Goal: Transaction & Acquisition: Book appointment/travel/reservation

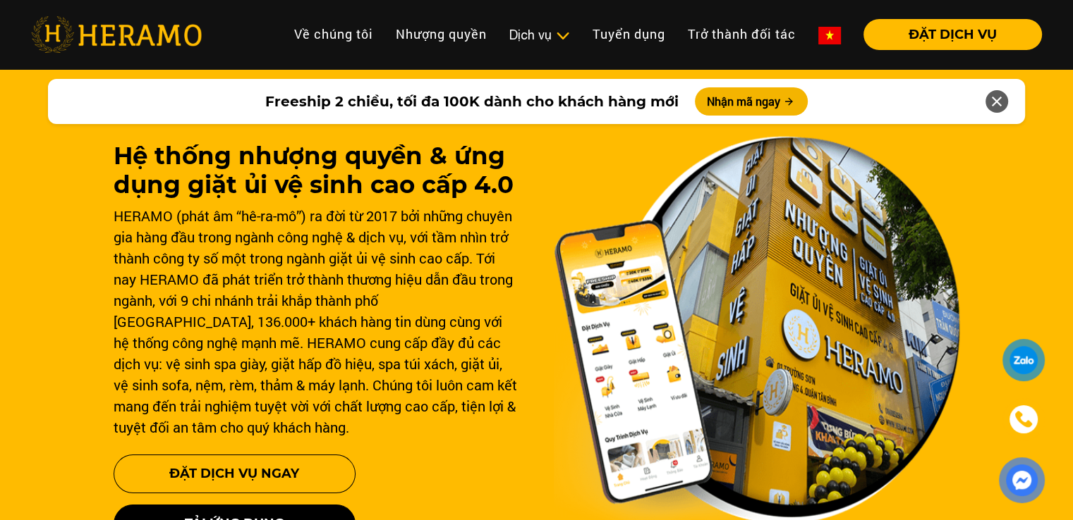
click at [463, 267] on div "HERAMO (phát âm “hê-ra-mô”) ra đời từ 2017 bởi những chuyên gia hàng đầu trong …" at bounding box center [317, 321] width 406 height 233
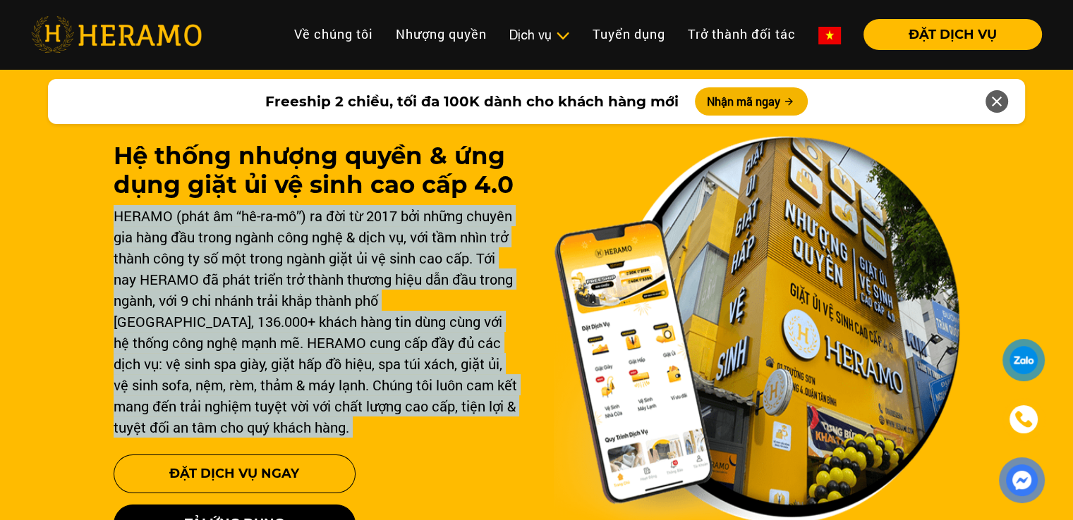
click at [463, 267] on div "HERAMO (phát âm “hê-ra-mô”) ra đời từ 2017 bởi những chuyên gia hàng đầu trong …" at bounding box center [317, 321] width 406 height 233
click at [295, 207] on div "HERAMO (phát âm “hê-ra-mô”) ra đời từ 2017 bởi những chuyên gia hàng đầu trong …" at bounding box center [317, 321] width 406 height 233
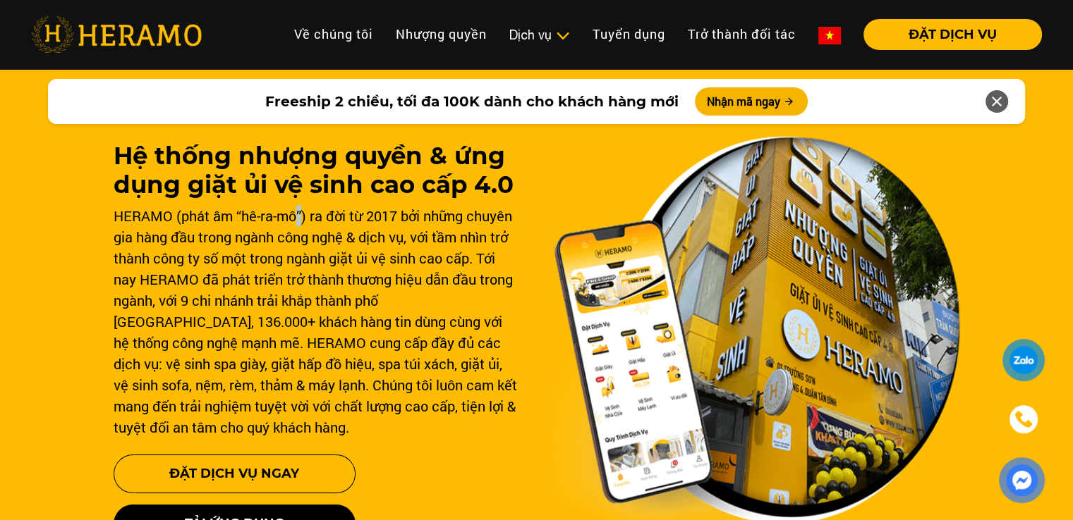
click at [295, 207] on div "HERAMO (phát âm “hê-ra-mô”) ra đời từ 2017 bởi những chuyên gia hàng đầu trong …" at bounding box center [317, 321] width 406 height 233
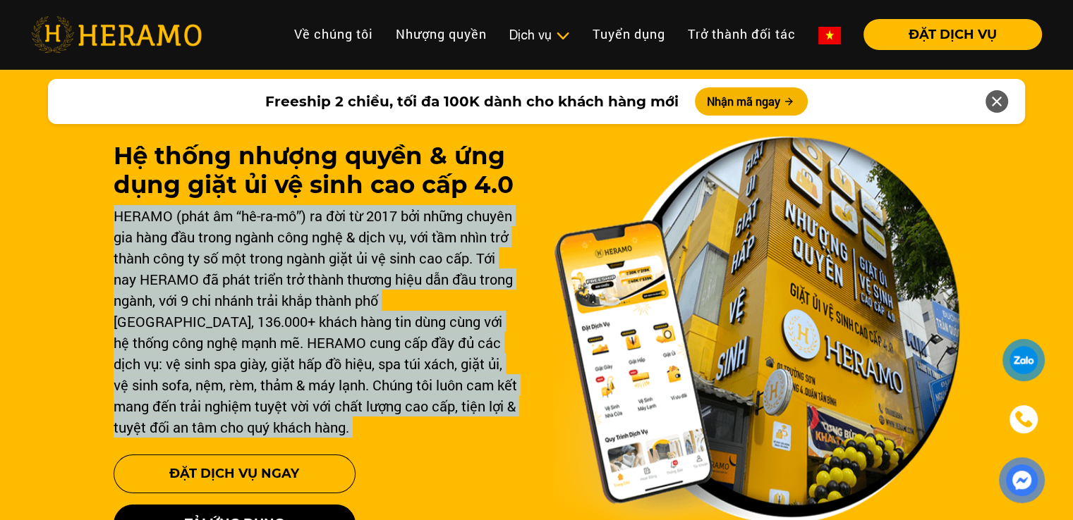
click at [295, 207] on div "HERAMO (phát âm “hê-ra-mô”) ra đời từ 2017 bởi những chuyên gia hàng đầu trong …" at bounding box center [317, 321] width 406 height 233
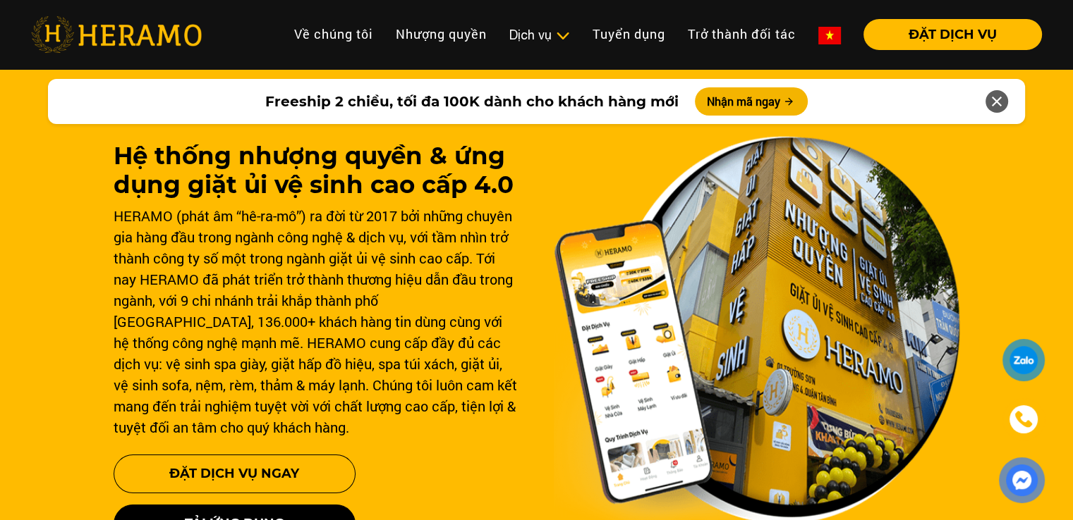
click at [378, 153] on h1 "Hệ thống nhượng quyền & ứng dụng giặt ủi vệ sinh cao cấp 4.0" at bounding box center [317, 171] width 406 height 58
click at [357, 176] on h1 "Hệ thống nhượng quyền & ứng dụng giặt ủi vệ sinh cao cấp 4.0" at bounding box center [317, 171] width 406 height 58
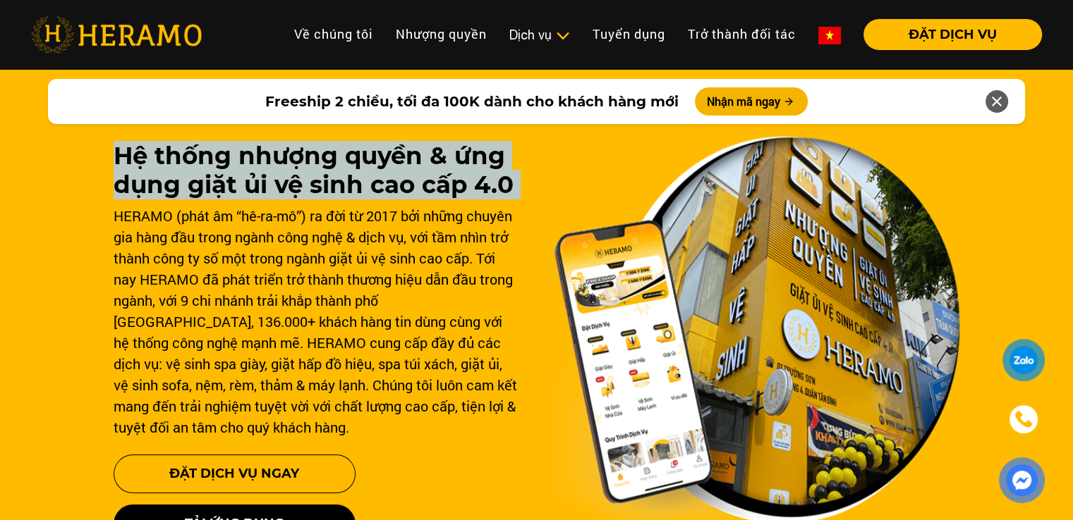
click at [357, 176] on h1 "Hệ thống nhượng quyền & ứng dụng giặt ủi vệ sinh cao cấp 4.0" at bounding box center [317, 171] width 406 height 58
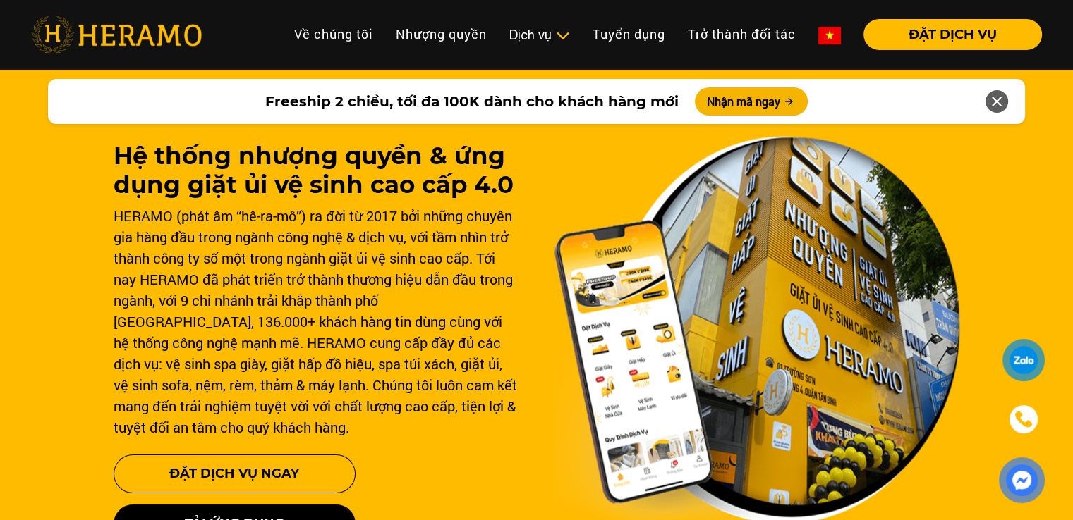
click at [994, 100] on icon at bounding box center [996, 101] width 17 height 25
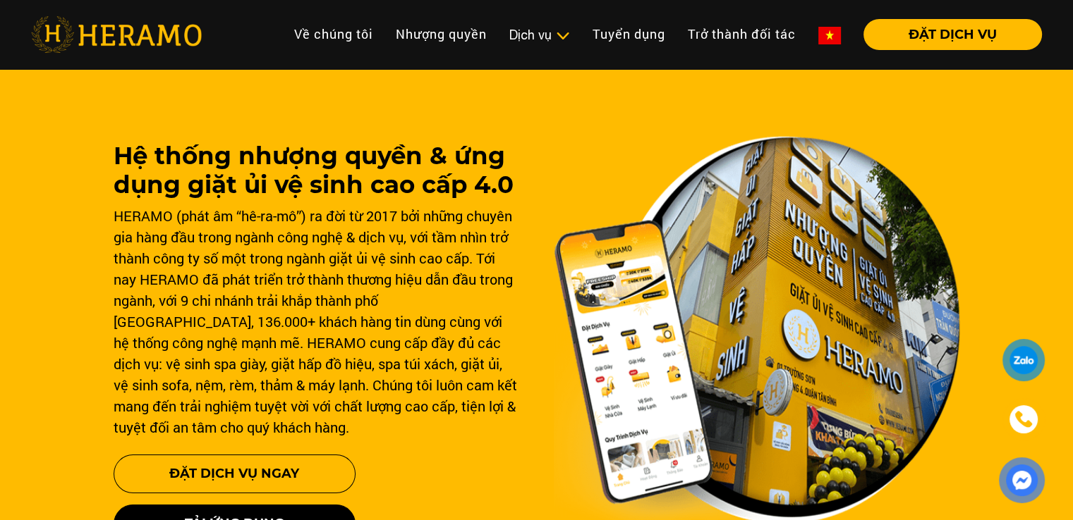
scroll to position [71, 0]
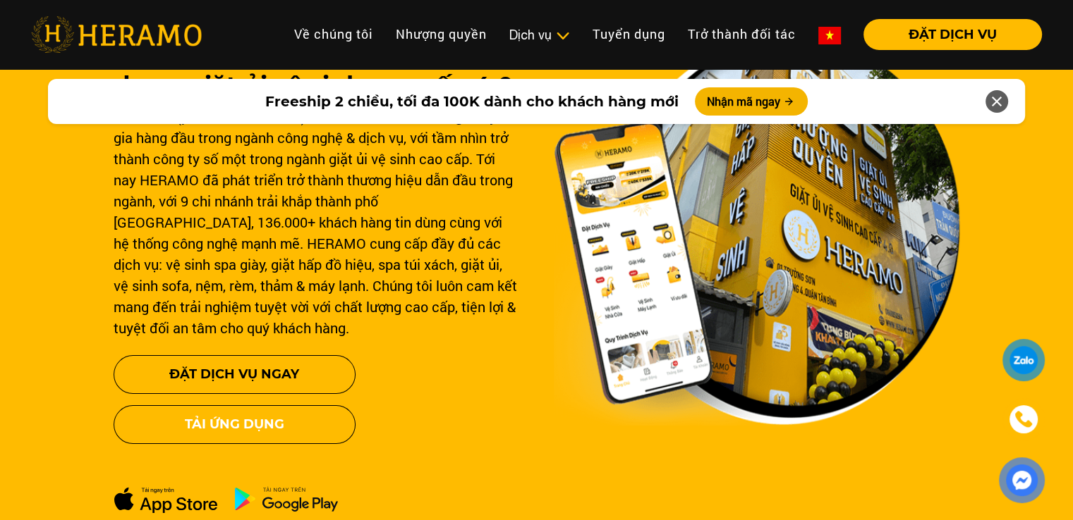
scroll to position [141, 0]
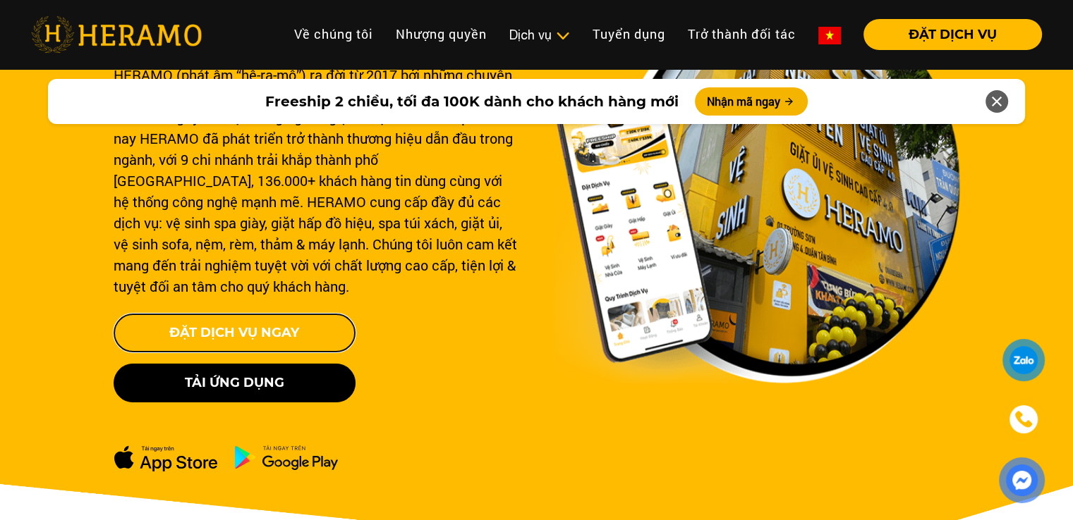
click at [279, 322] on button "Đặt Dịch Vụ Ngay" at bounding box center [235, 333] width 242 height 39
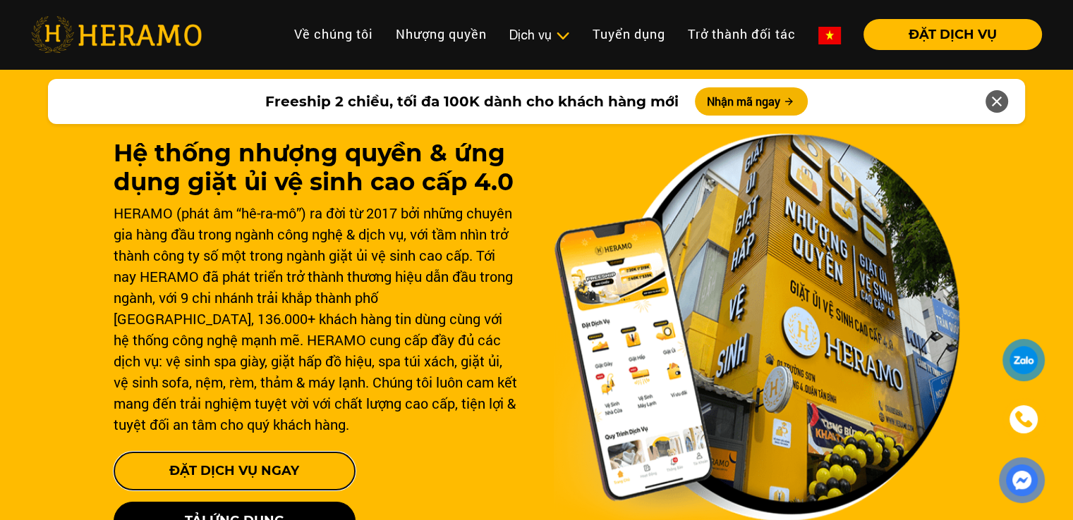
scroll to position [0, 0]
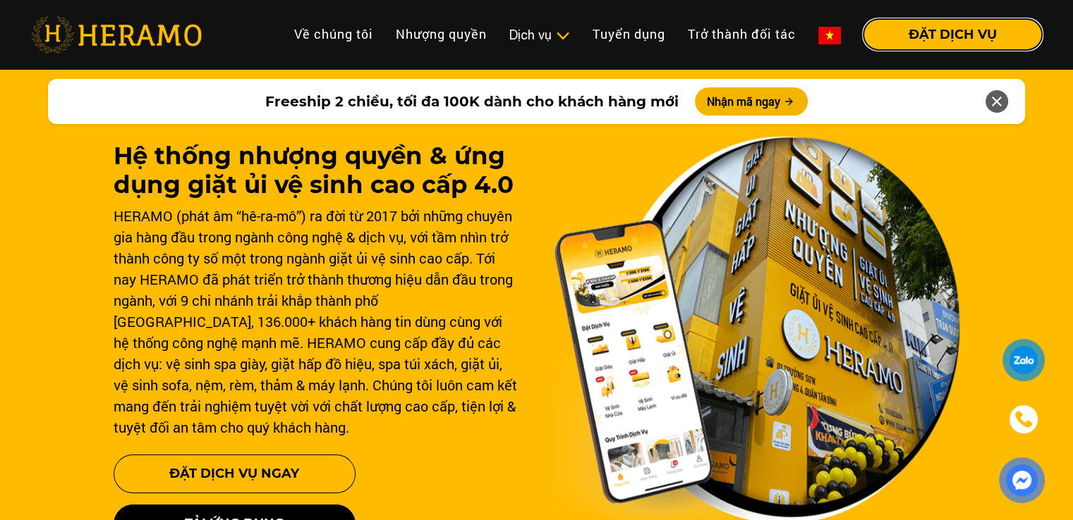
click at [975, 41] on button "ĐẶT DỊCH VỤ" at bounding box center [952, 34] width 178 height 31
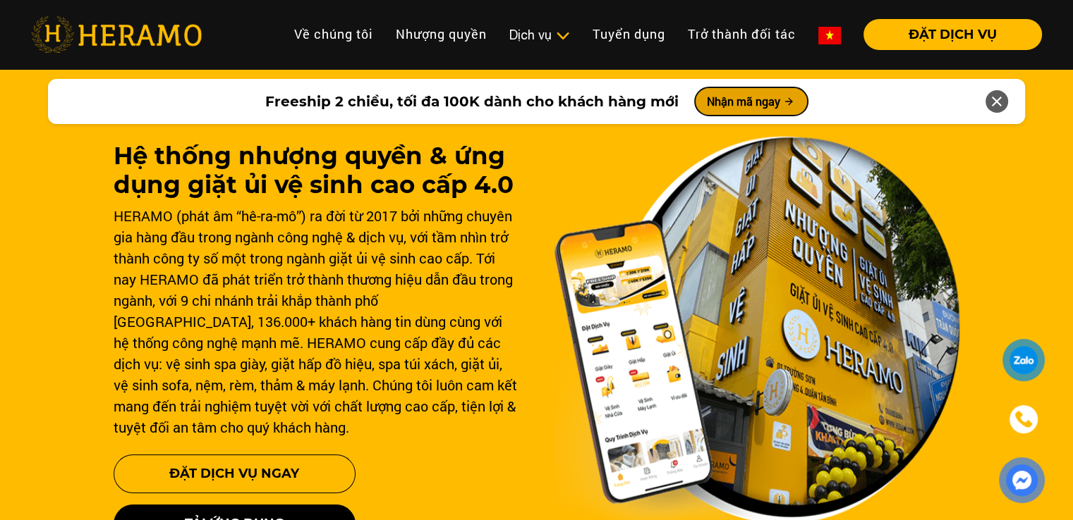
click at [742, 103] on button "Nhận mã ngay" at bounding box center [751, 101] width 113 height 28
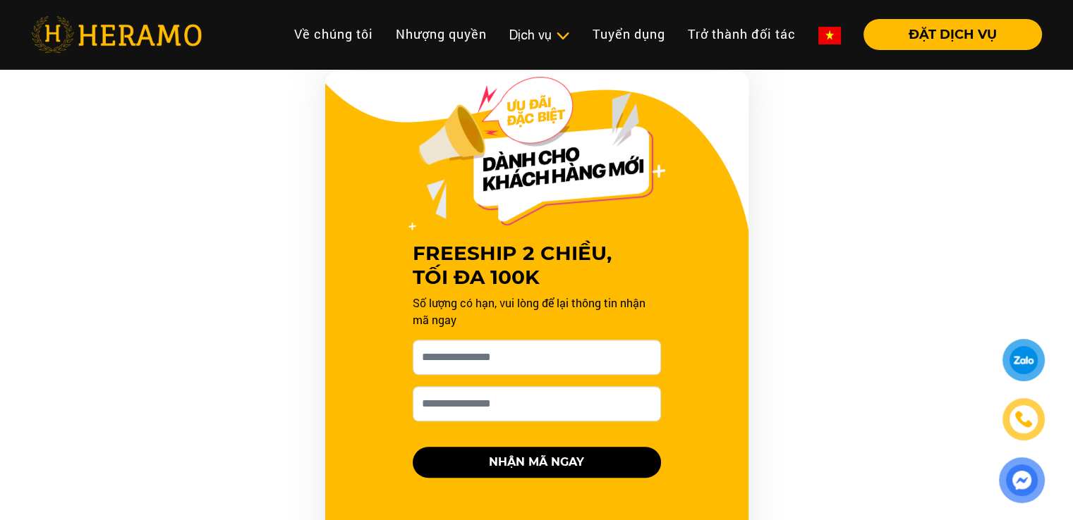
scroll to position [626, 0]
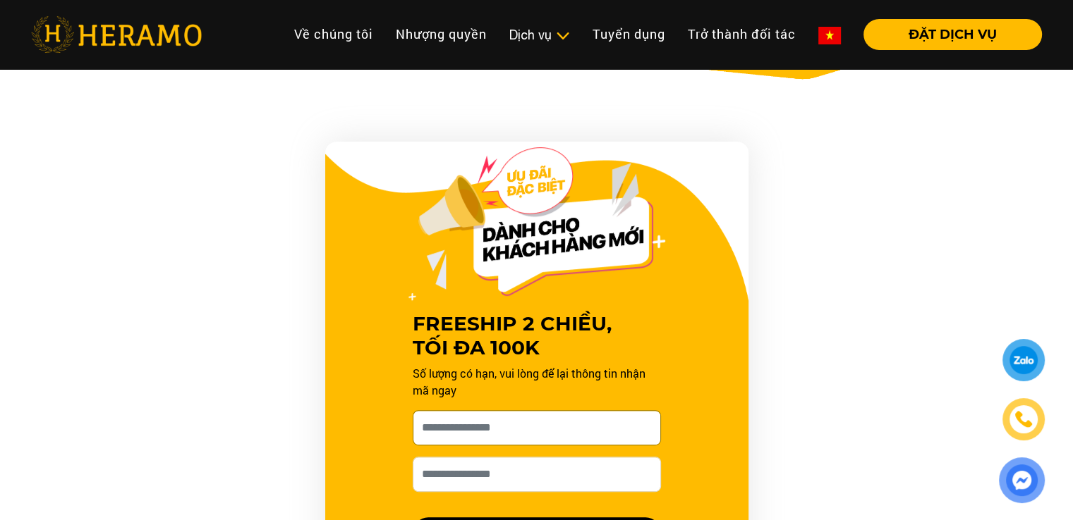
click at [523, 422] on input "[PERSON_NAME] xin tên của bạn nhé *" at bounding box center [537, 427] width 248 height 35
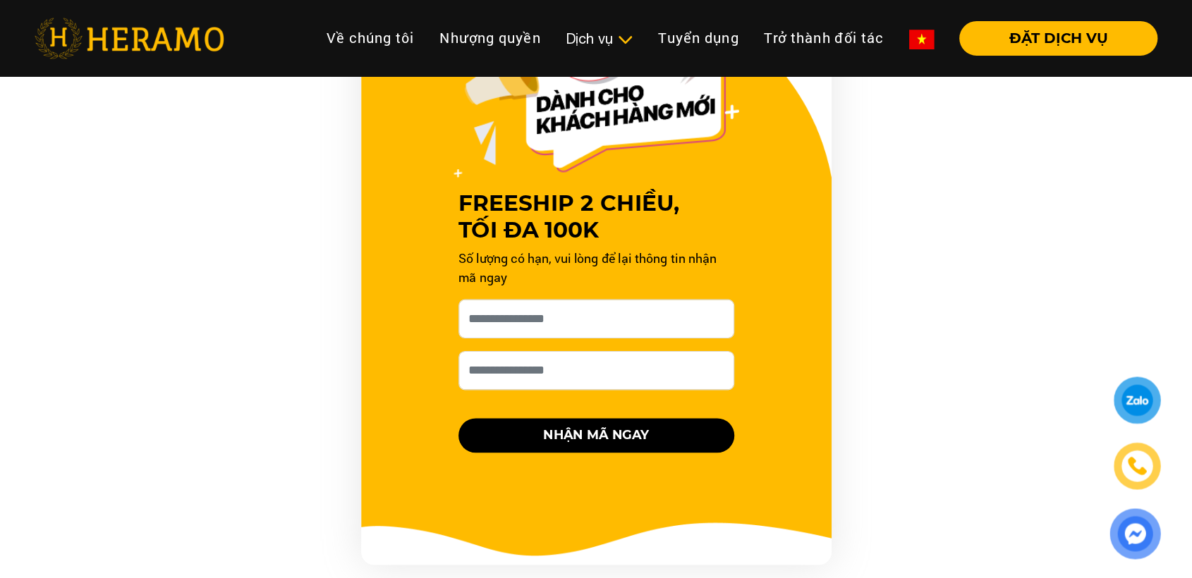
scroll to position [767, 0]
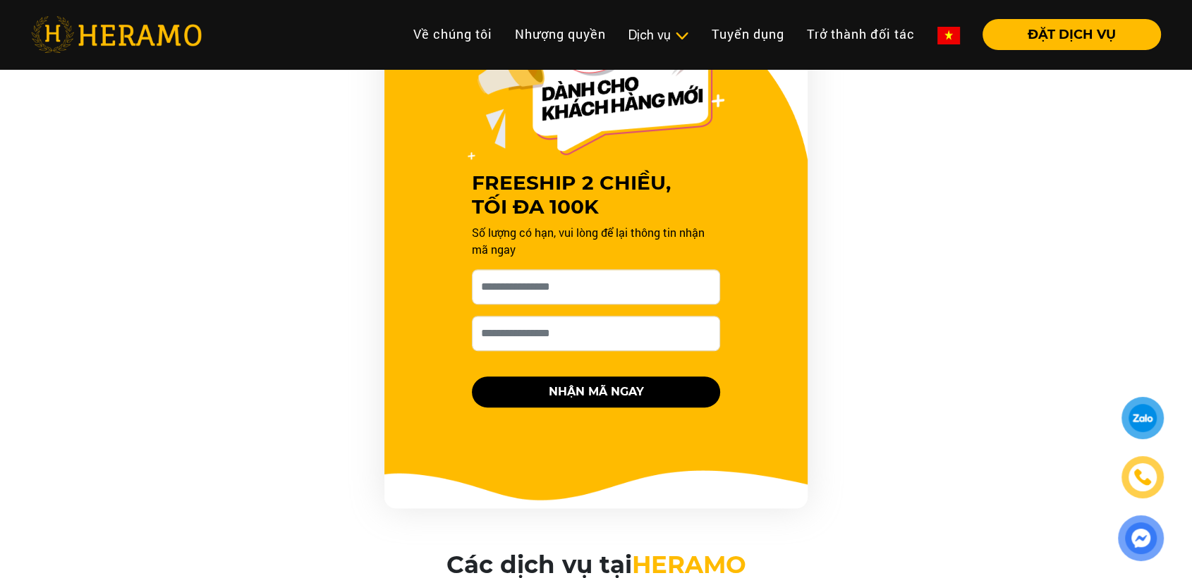
drag, startPoint x: 1082, startPoint y: 1, endPoint x: 910, endPoint y: 338, distance: 379.1
click at [910, 338] on div "FREESHIP 2 CHIỀU, TỐI ĐA 100K Số lượng có hạn, vui lòng để lại thông tin nhận m…" at bounding box center [596, 255] width 846 height 508
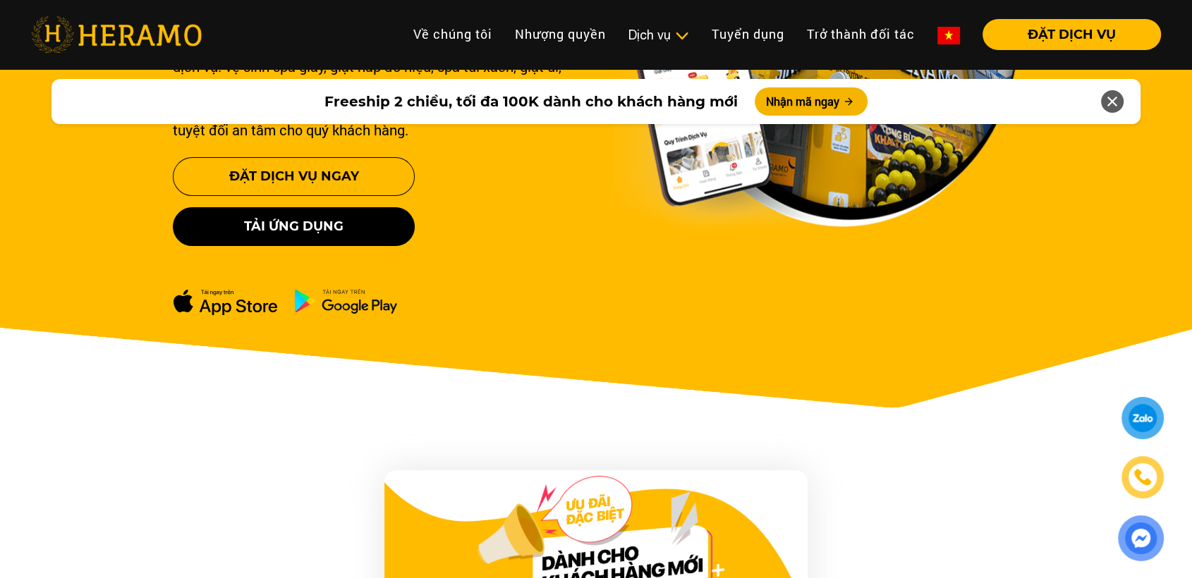
scroll to position [0, 0]
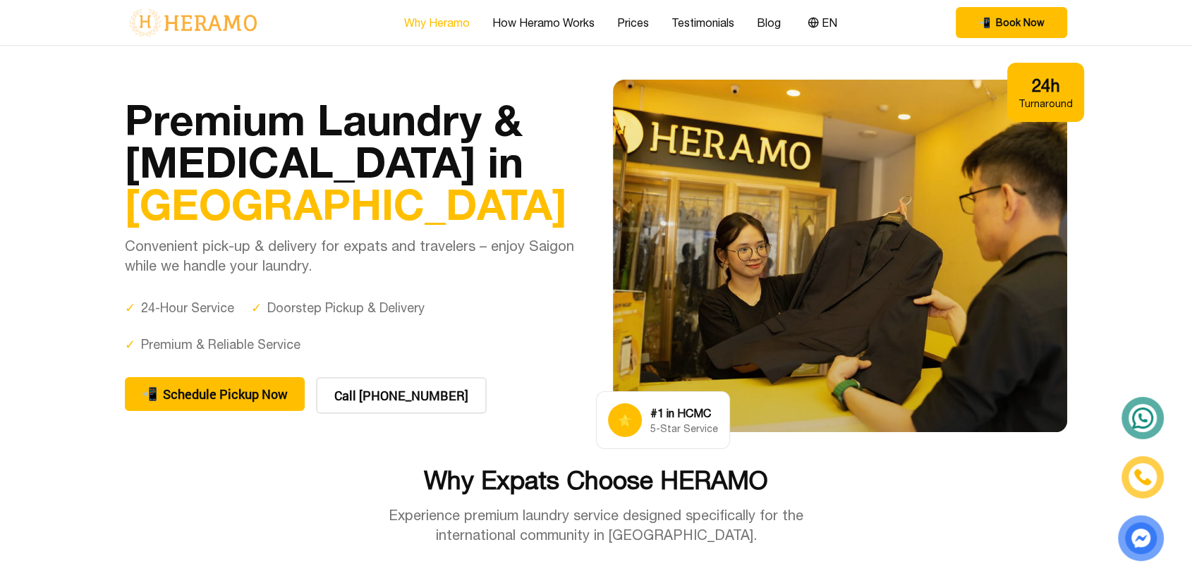
click at [466, 21] on link "Why Heramo" at bounding box center [437, 22] width 66 height 17
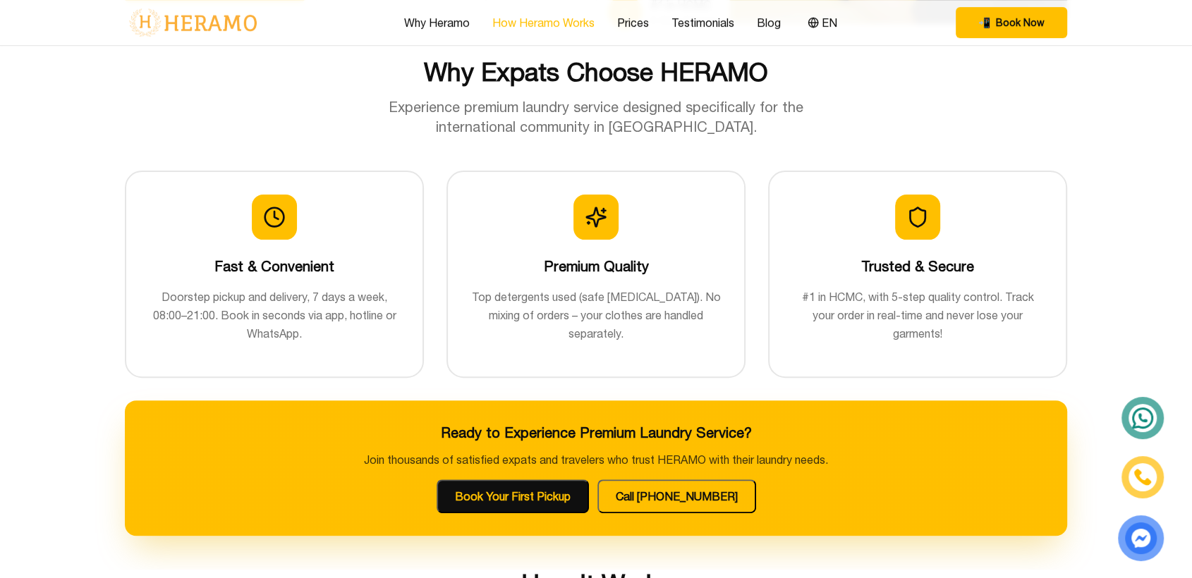
click at [516, 20] on link "How Heramo Works" at bounding box center [543, 22] width 102 height 17
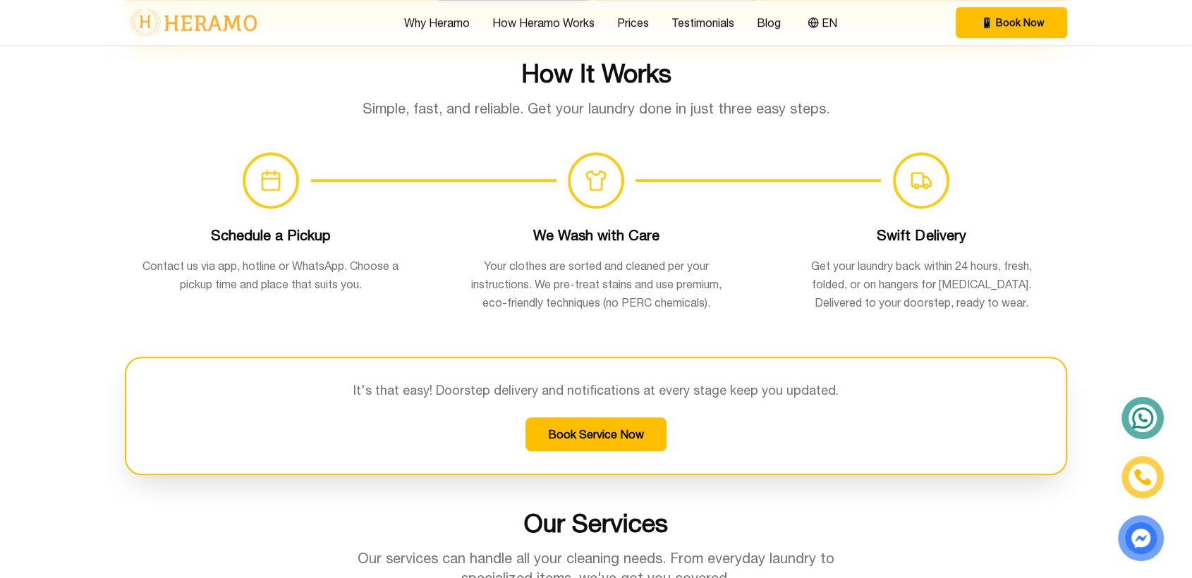
scroll to position [920, 0]
click at [568, 25] on link "How Heramo Works" at bounding box center [543, 22] width 102 height 17
click at [648, 25] on link "Prices" at bounding box center [633, 22] width 32 height 17
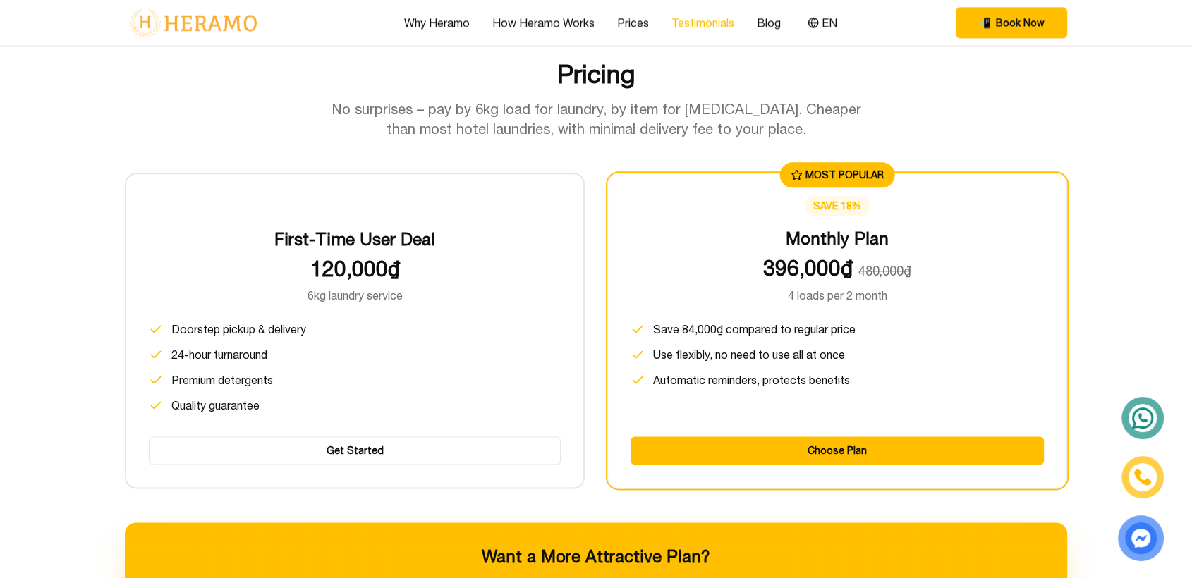
scroll to position [1761, 0]
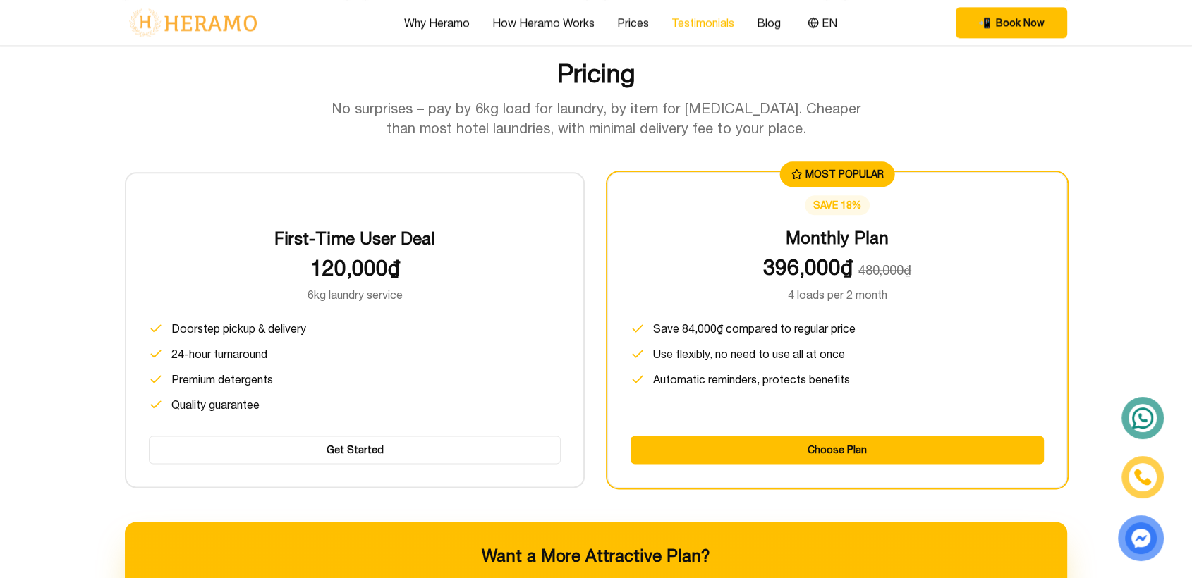
click at [711, 23] on link "Testimonials" at bounding box center [702, 22] width 63 height 17
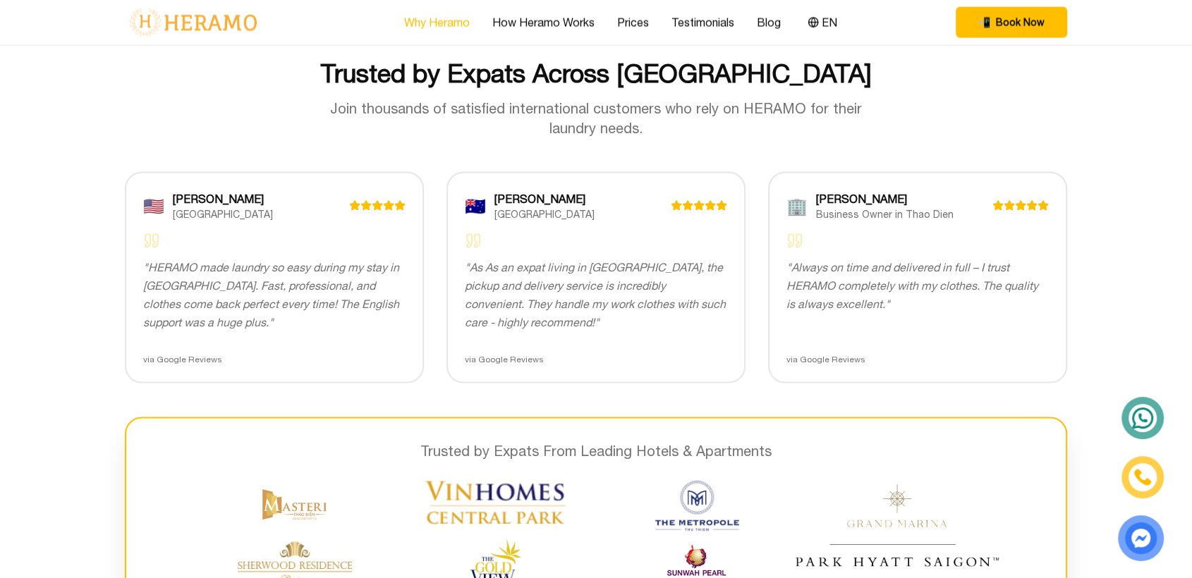
click at [454, 16] on link "Why Heramo" at bounding box center [437, 22] width 66 height 17
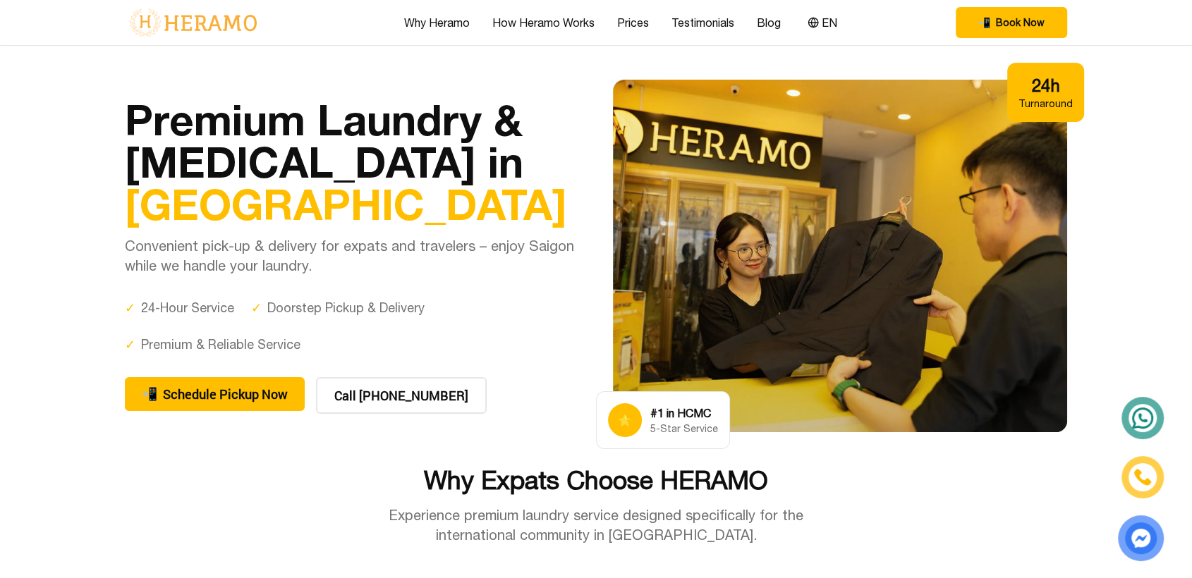
click at [466, 127] on h1 "Premium Laundry & Dry Cleaning in Ho Chi Minh City" at bounding box center [352, 161] width 454 height 127
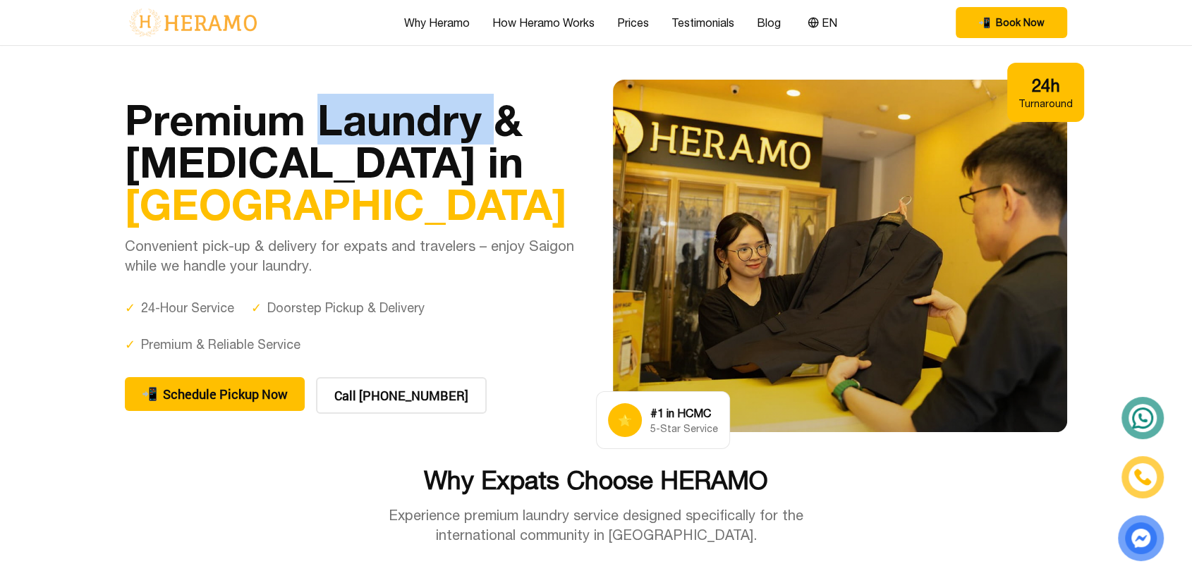
click at [466, 127] on h1 "Premium Laundry & Dry Cleaning in Ho Chi Minh City" at bounding box center [352, 161] width 454 height 127
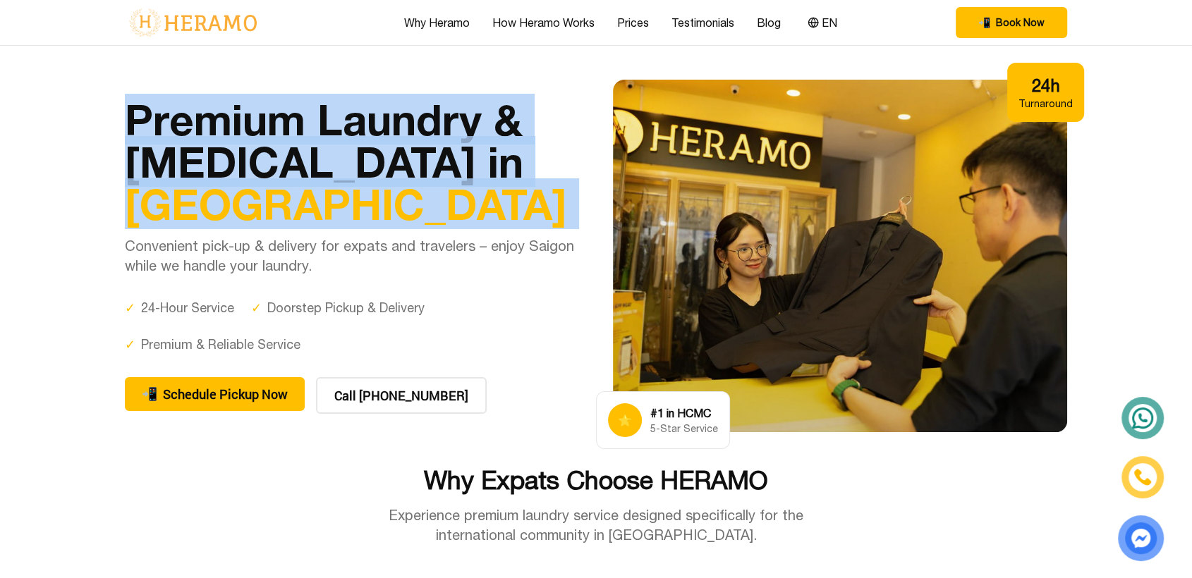
click at [466, 127] on h1 "Premium Laundry & Dry Cleaning in Ho Chi Minh City" at bounding box center [352, 161] width 454 height 127
click at [434, 197] on h1 "Premium Laundry & Dry Cleaning in Ho Chi Minh City" at bounding box center [352, 161] width 454 height 127
drag, startPoint x: 118, startPoint y: 114, endPoint x: 446, endPoint y: 232, distance: 348.4
click at [446, 232] on div "Premium Laundry & Dry Cleaning in Ho Chi Minh City Convenient pick-up & deliver…" at bounding box center [595, 256] width 987 height 353
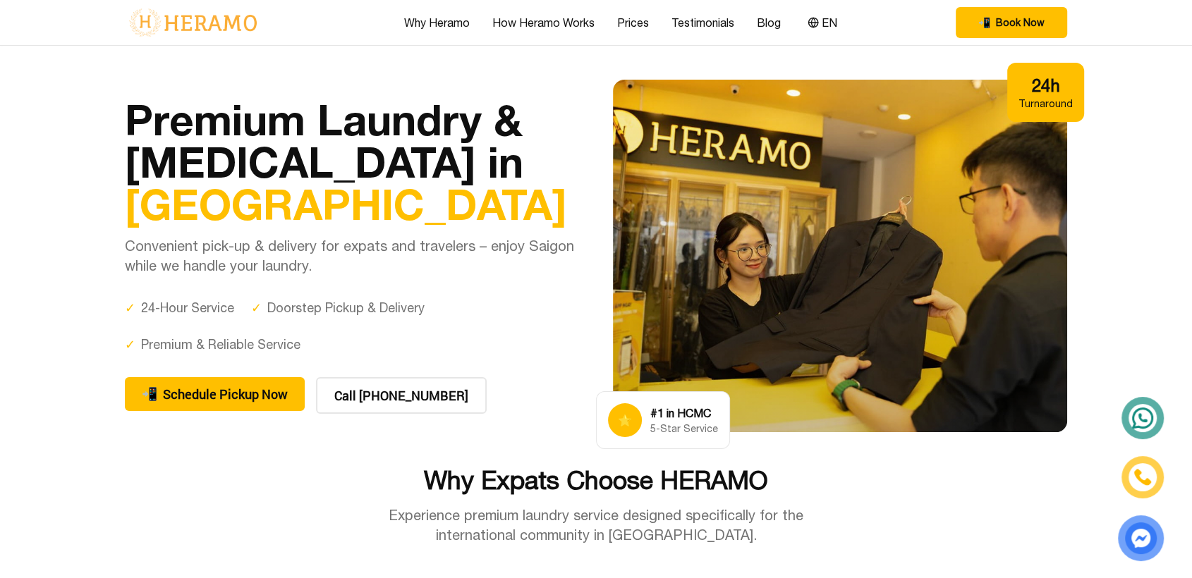
click at [414, 276] on div "✓ 24-Hour Service ✓ Doorstep Pickup & Delivery ✓ Premium & Reliable Service" at bounding box center [352, 315] width 454 height 79
click at [1066, 106] on div "Turnaround" at bounding box center [1045, 104] width 54 height 14
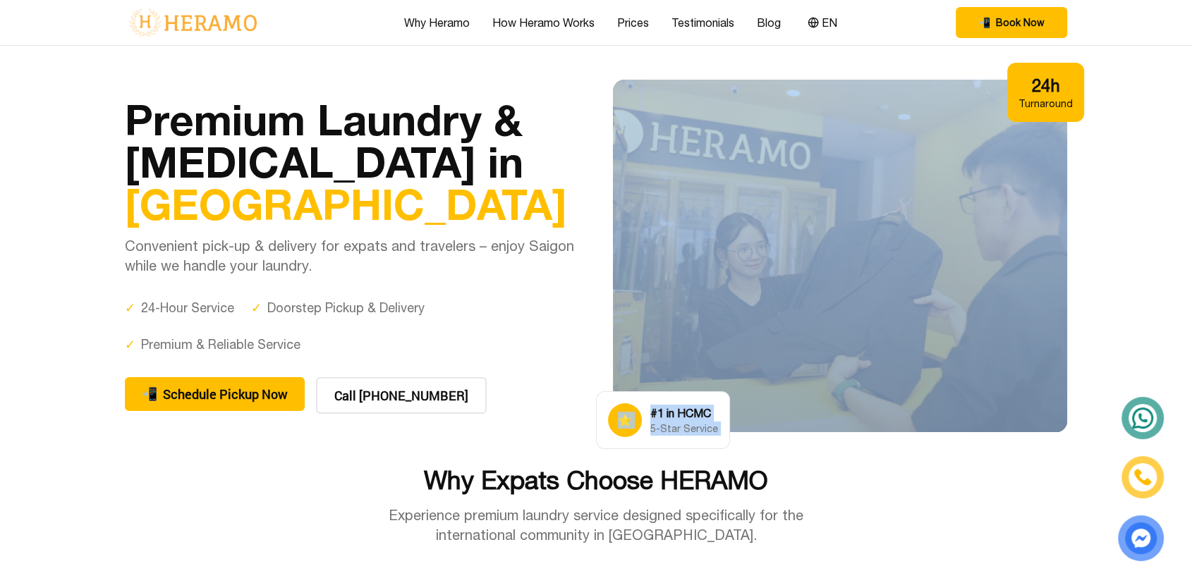
drag, startPoint x: 1027, startPoint y: 68, endPoint x: 1089, endPoint y: 142, distance: 96.1
click at [1089, 142] on div "Premium Laundry & Dry Cleaning in Ho Chi Minh City Convenient pick-up & deliver…" at bounding box center [595, 256] width 987 height 353
click at [649, 400] on div "⭐ #1 in HCMC 5-Star Service" at bounding box center [663, 420] width 134 height 58
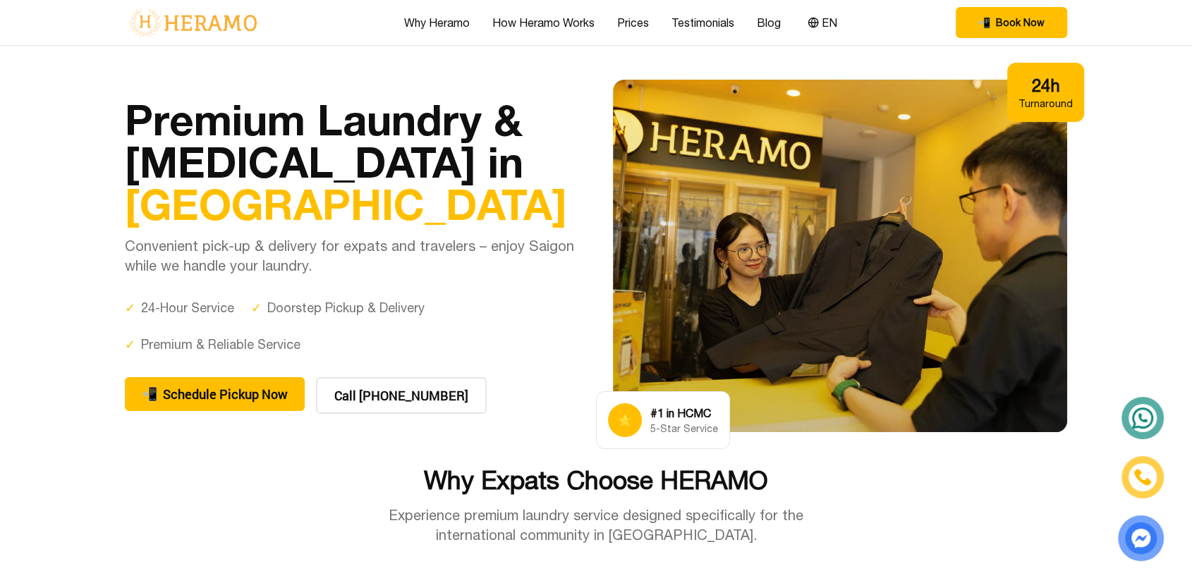
drag, startPoint x: 619, startPoint y: 424, endPoint x: 728, endPoint y: 422, distance: 108.6
click at [728, 422] on div "⭐ #1 in HCMC 5-Star Service 24h Turnaround" at bounding box center [840, 256] width 454 height 353
click at [726, 437] on section "Premium Laundry & Dry Cleaning in Ho Chi Minh City Convenient pick-up & deliver…" at bounding box center [596, 256] width 1192 height 420
click at [263, 257] on p "Convenient pick-up & delivery for expats and travelers – enjoy Saigon while we …" at bounding box center [352, 255] width 454 height 39
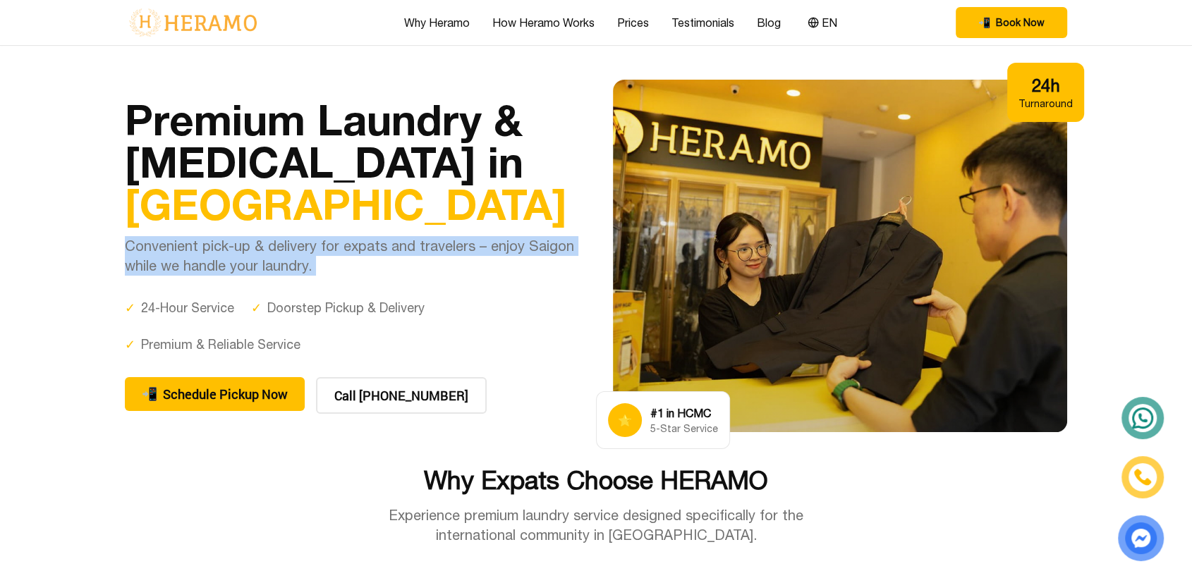
click at [263, 257] on p "Convenient pick-up & delivery for expats and travelers – enjoy Saigon while we …" at bounding box center [352, 255] width 454 height 39
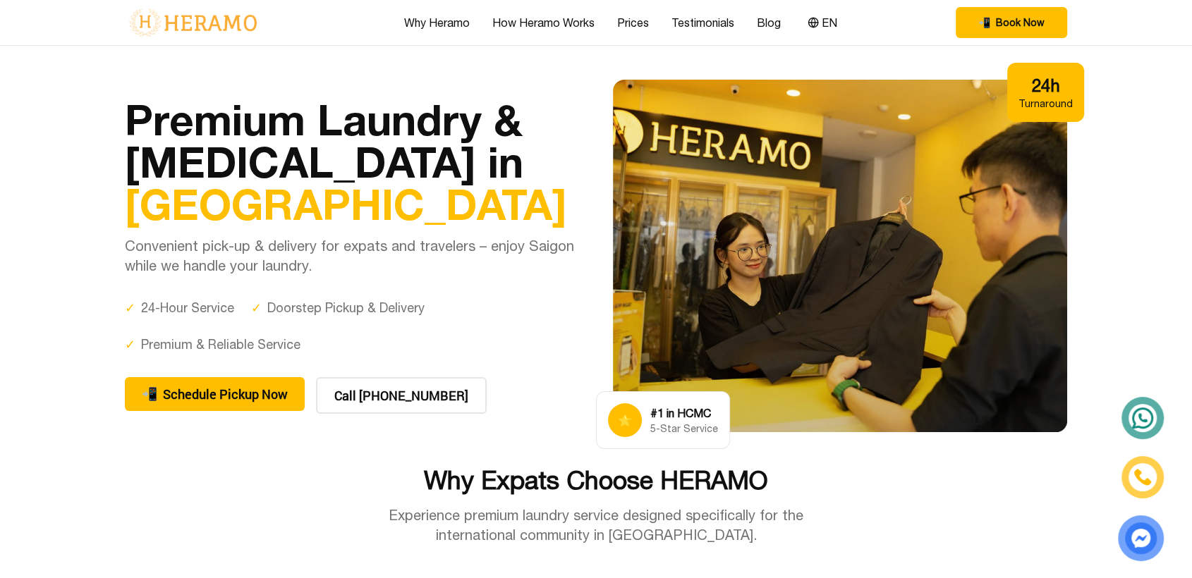
click at [442, 216] on h1 "Premium Laundry & Dry Cleaning in Ho Chi Minh City" at bounding box center [352, 161] width 454 height 127
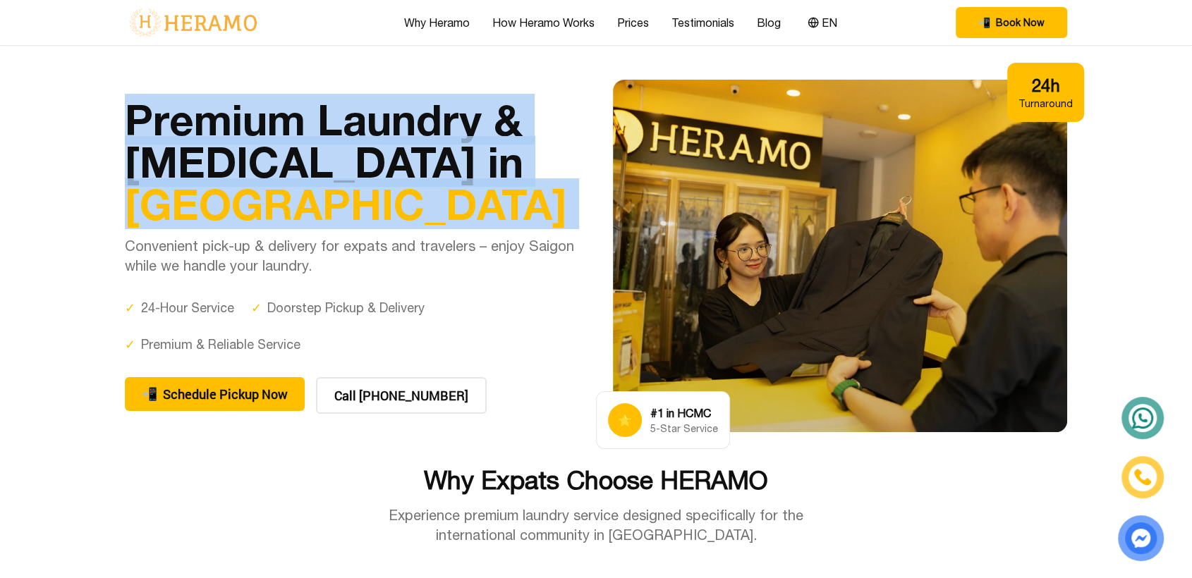
click at [442, 216] on h1 "Premium Laundry & Dry Cleaning in Ho Chi Minh City" at bounding box center [352, 161] width 454 height 127
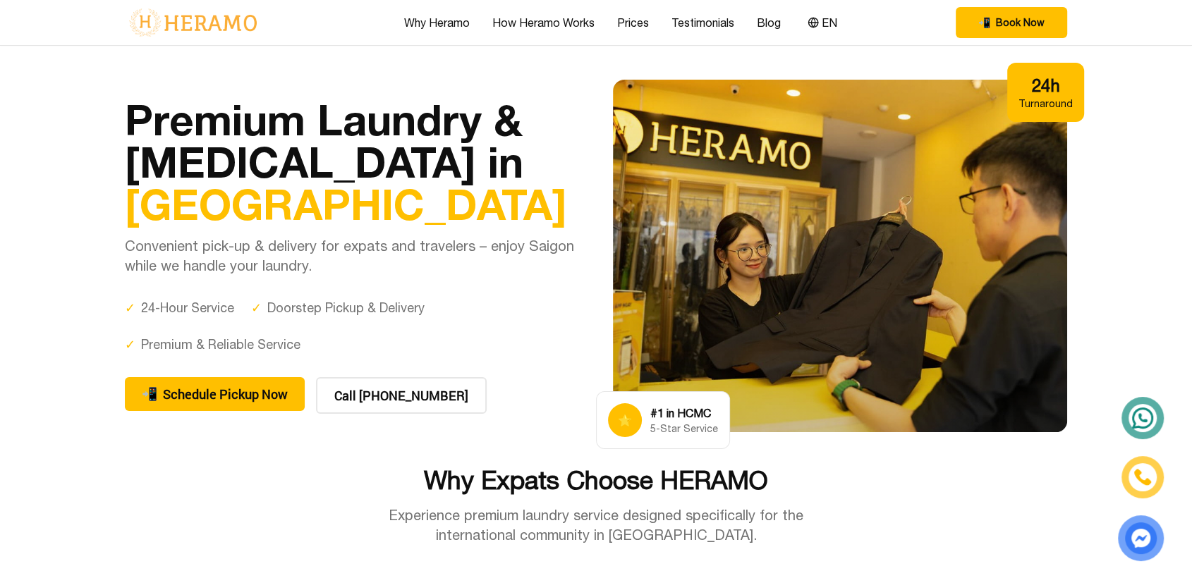
click at [417, 272] on p "Convenient pick-up & delivery for expats and travelers – enjoy Saigon while we …" at bounding box center [352, 255] width 454 height 39
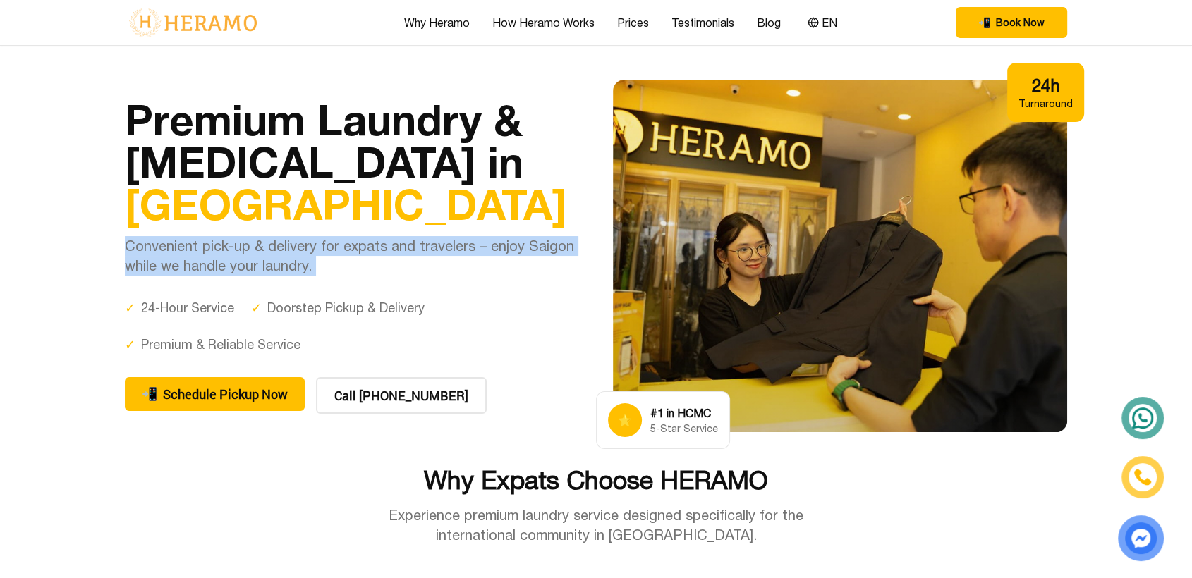
click at [417, 272] on p "Convenient pick-up & delivery for expats and travelers – enjoy Saigon while we …" at bounding box center [352, 255] width 454 height 39
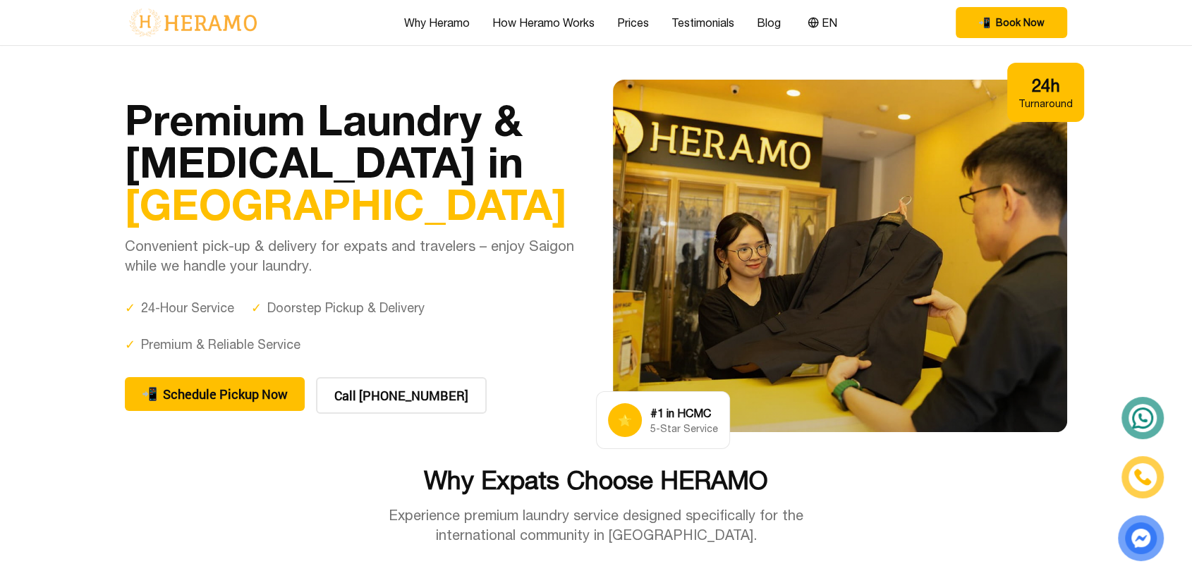
click at [1070, 387] on div "Premium Laundry & Dry Cleaning in Ho Chi Minh City Convenient pick-up & deliver…" at bounding box center [595, 256] width 987 height 353
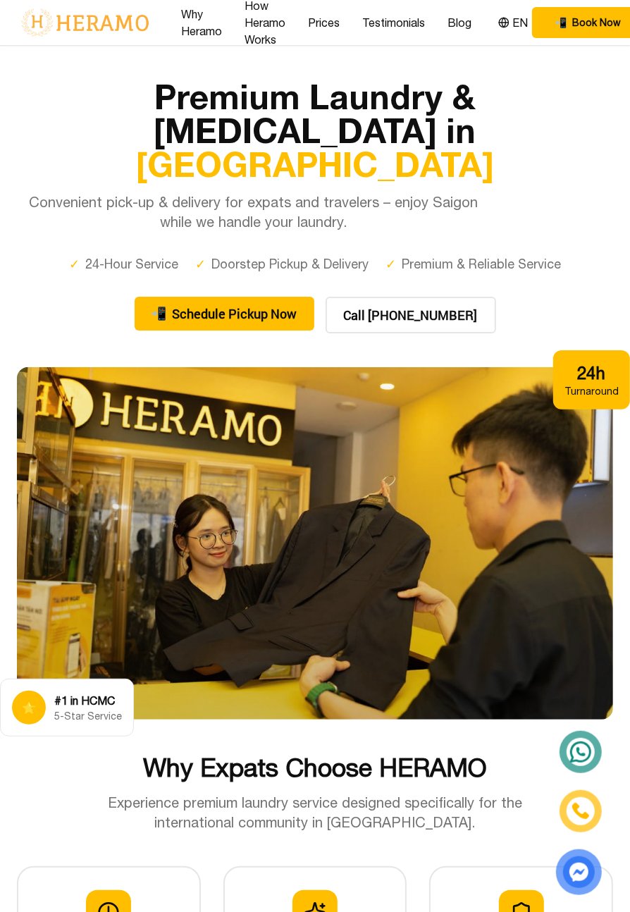
click at [241, 149] on span "Ho Chi Minh City" at bounding box center [315, 164] width 358 height 40
click at [129, 255] on div "✓ 24-Hour Service" at bounding box center [123, 265] width 109 height 20
click at [243, 255] on div "✓ Doorstep Pickup & Delivery" at bounding box center [281, 265] width 173 height 20
click at [247, 297] on button "📲 Schedule Pickup Now" at bounding box center [225, 314] width 180 height 34
click at [412, 297] on button "Call 1900 3286" at bounding box center [411, 315] width 171 height 37
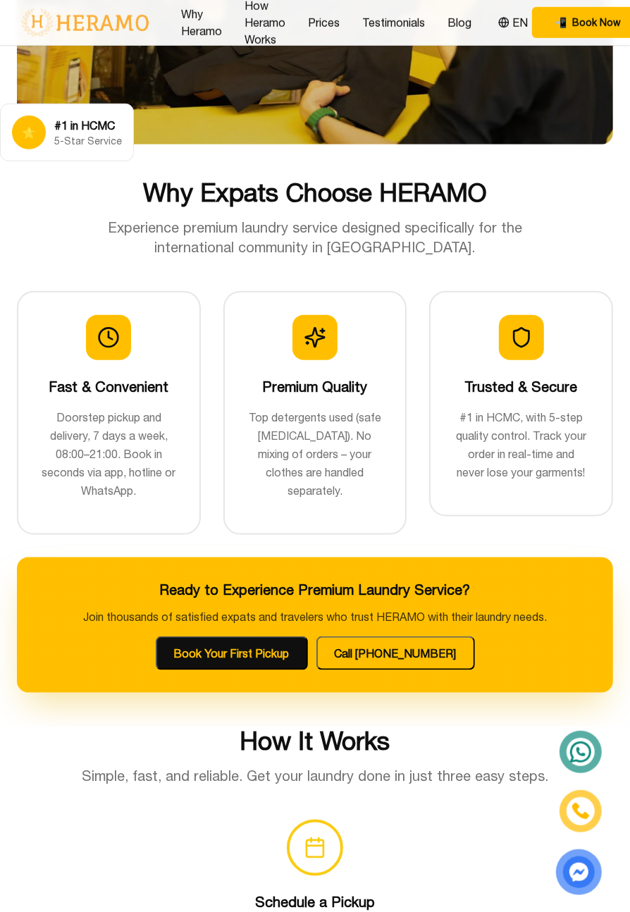
scroll to position [548, 0]
